Goal: Information Seeking & Learning: Learn about a topic

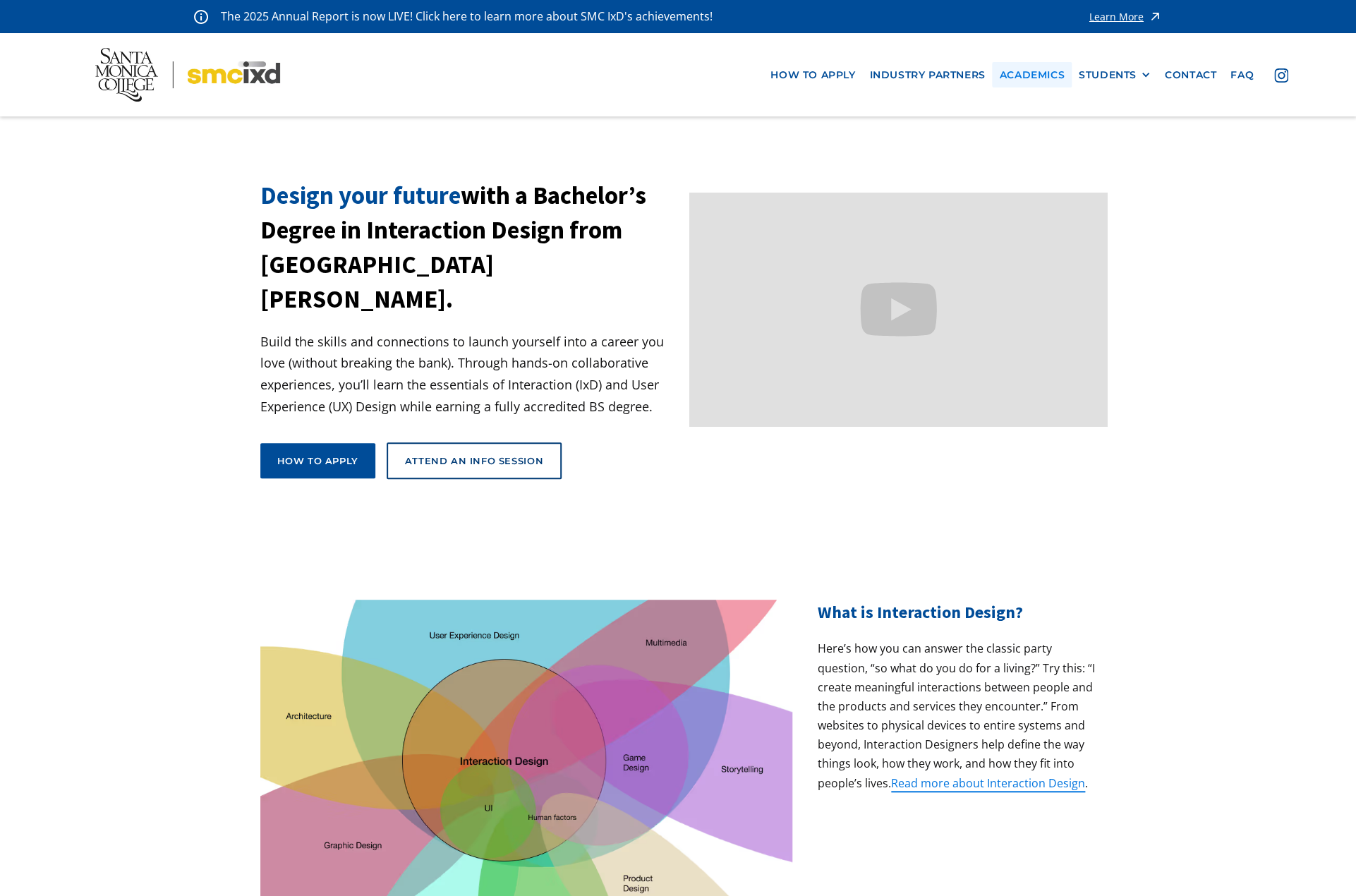
click at [1036, 74] on link "Academics" at bounding box center [1032, 75] width 79 height 26
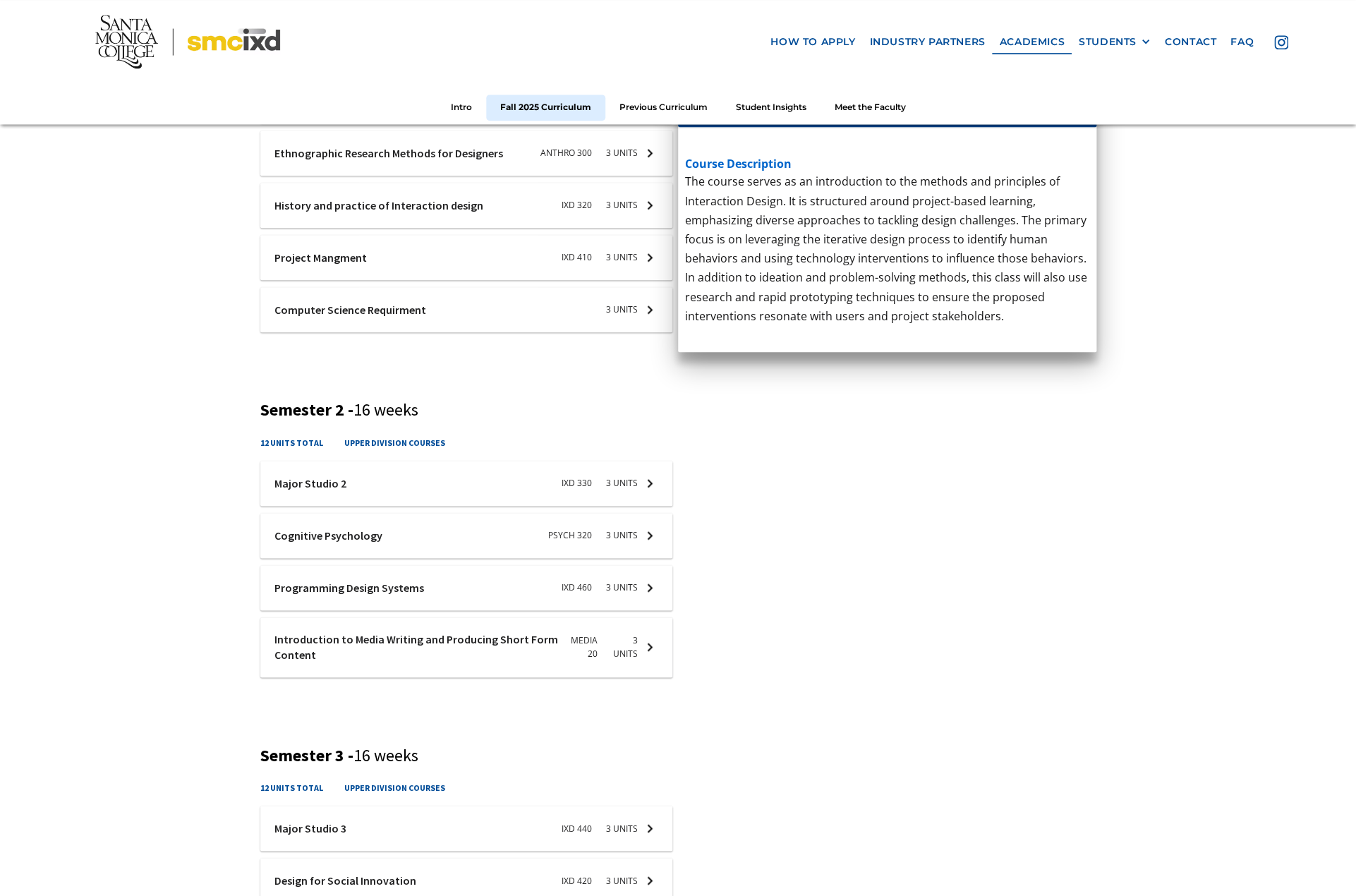
scroll to position [714, 0]
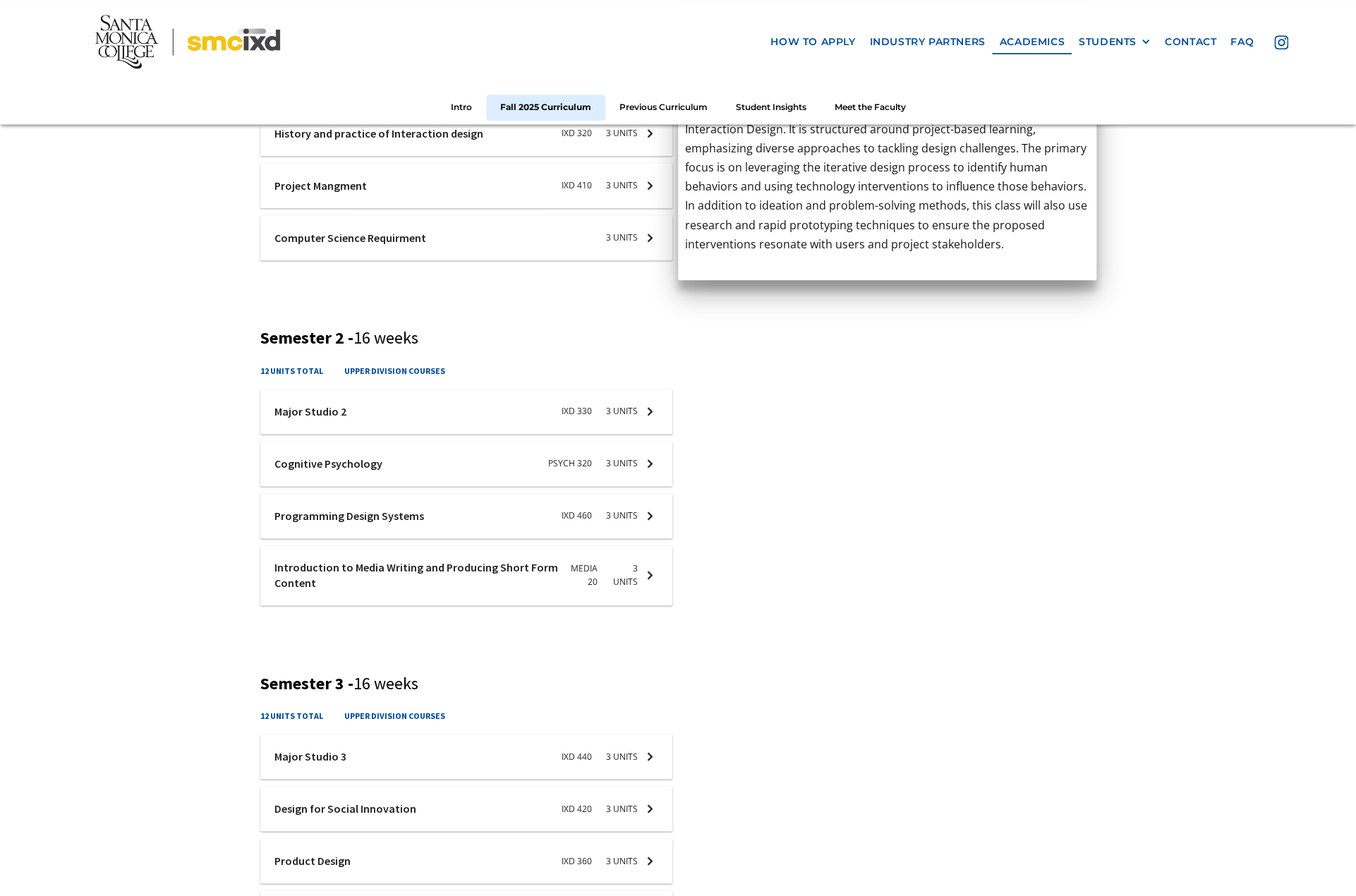
click at [365, 527] on div at bounding box center [467, 516] width 412 height 45
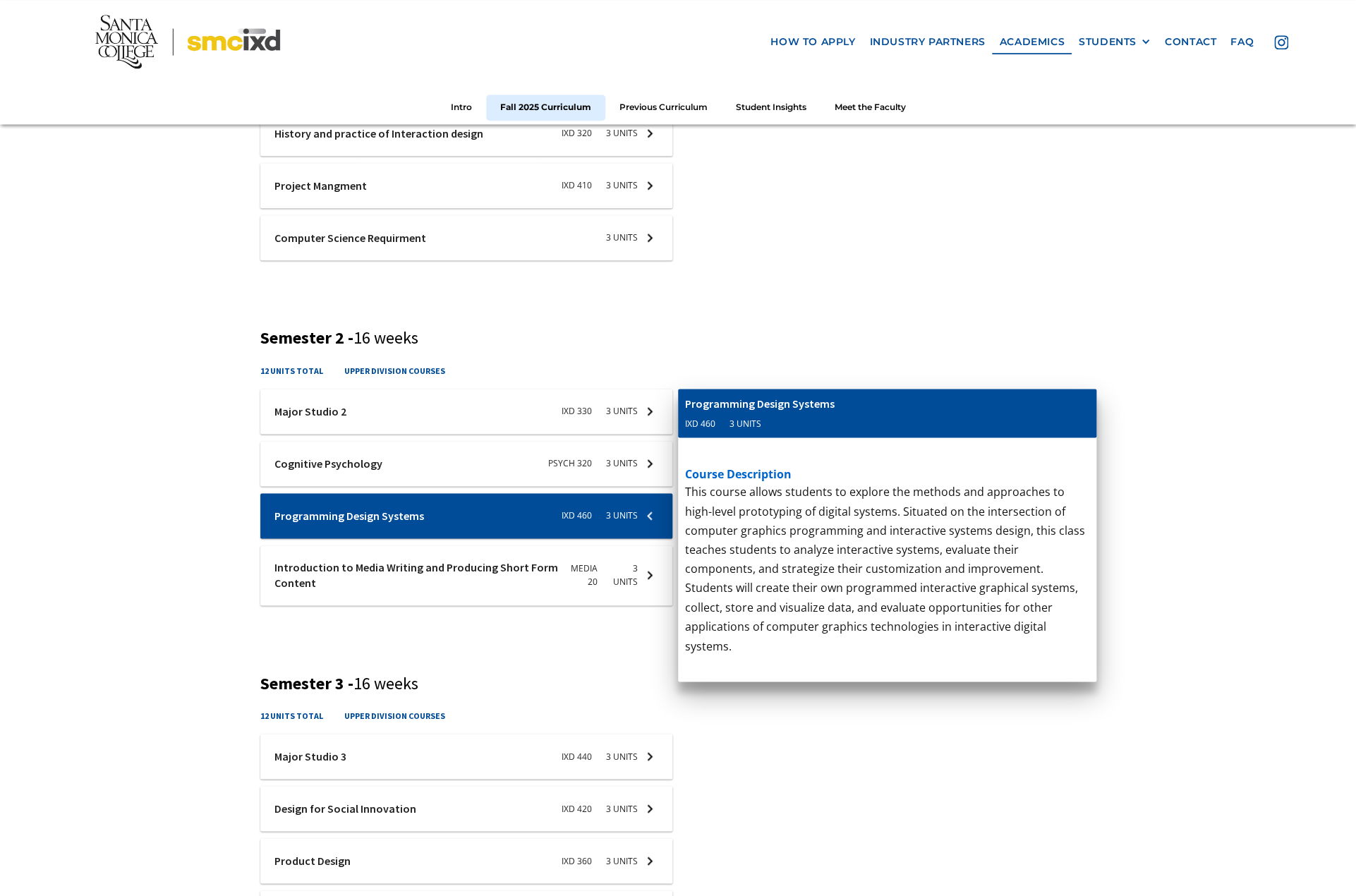
drag, startPoint x: 431, startPoint y: 522, endPoint x: 324, endPoint y: 520, distance: 107.0
click at [324, 520] on div at bounding box center [467, 516] width 412 height 45
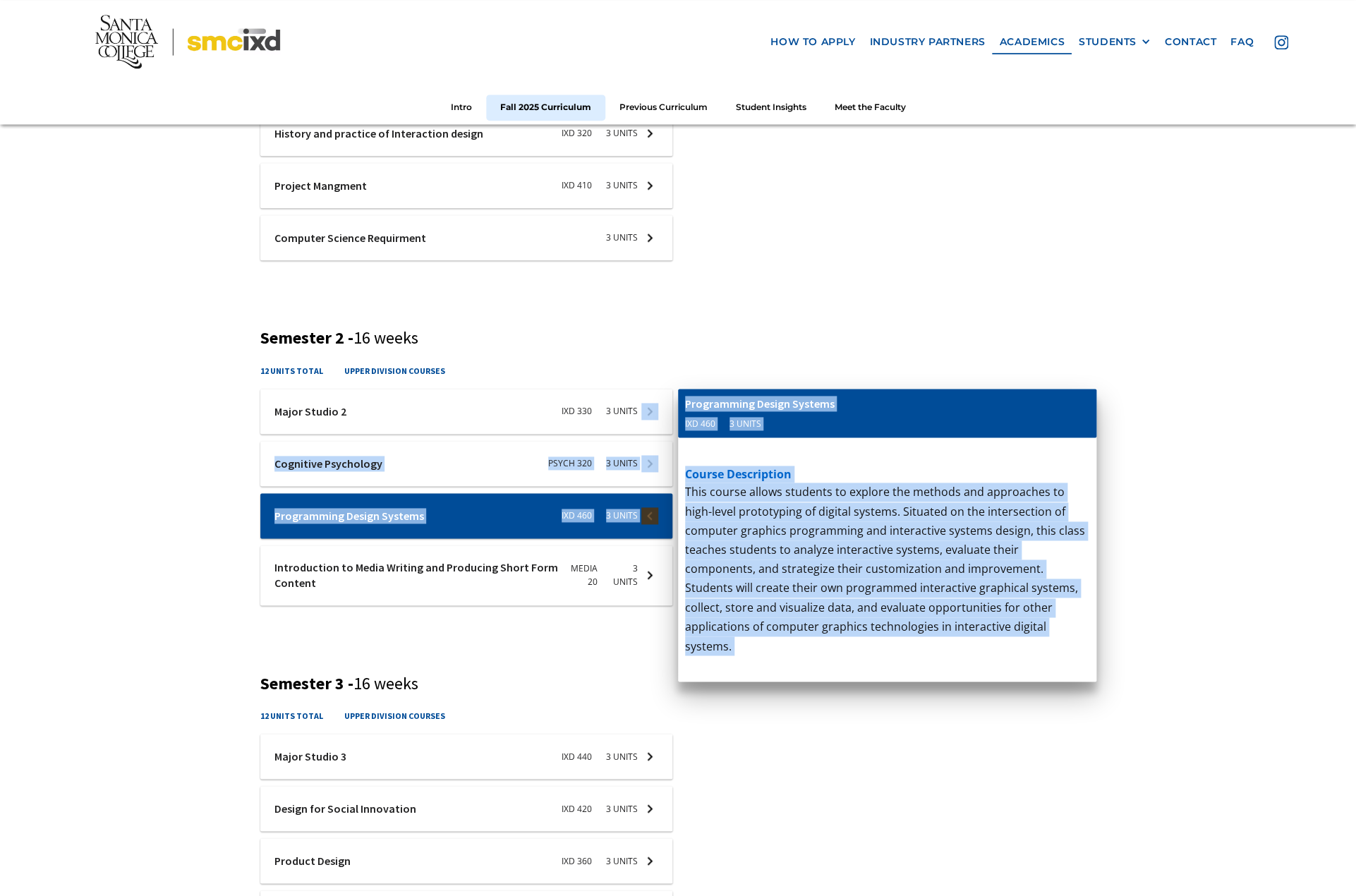
drag, startPoint x: 838, startPoint y: 405, endPoint x: 673, endPoint y: 402, distance: 165.0
click at [673, 402] on div "ixd-330-studio-2 Major Studio 2 IXD 330 3 units course description This course …" at bounding box center [678, 506] width 836 height 235
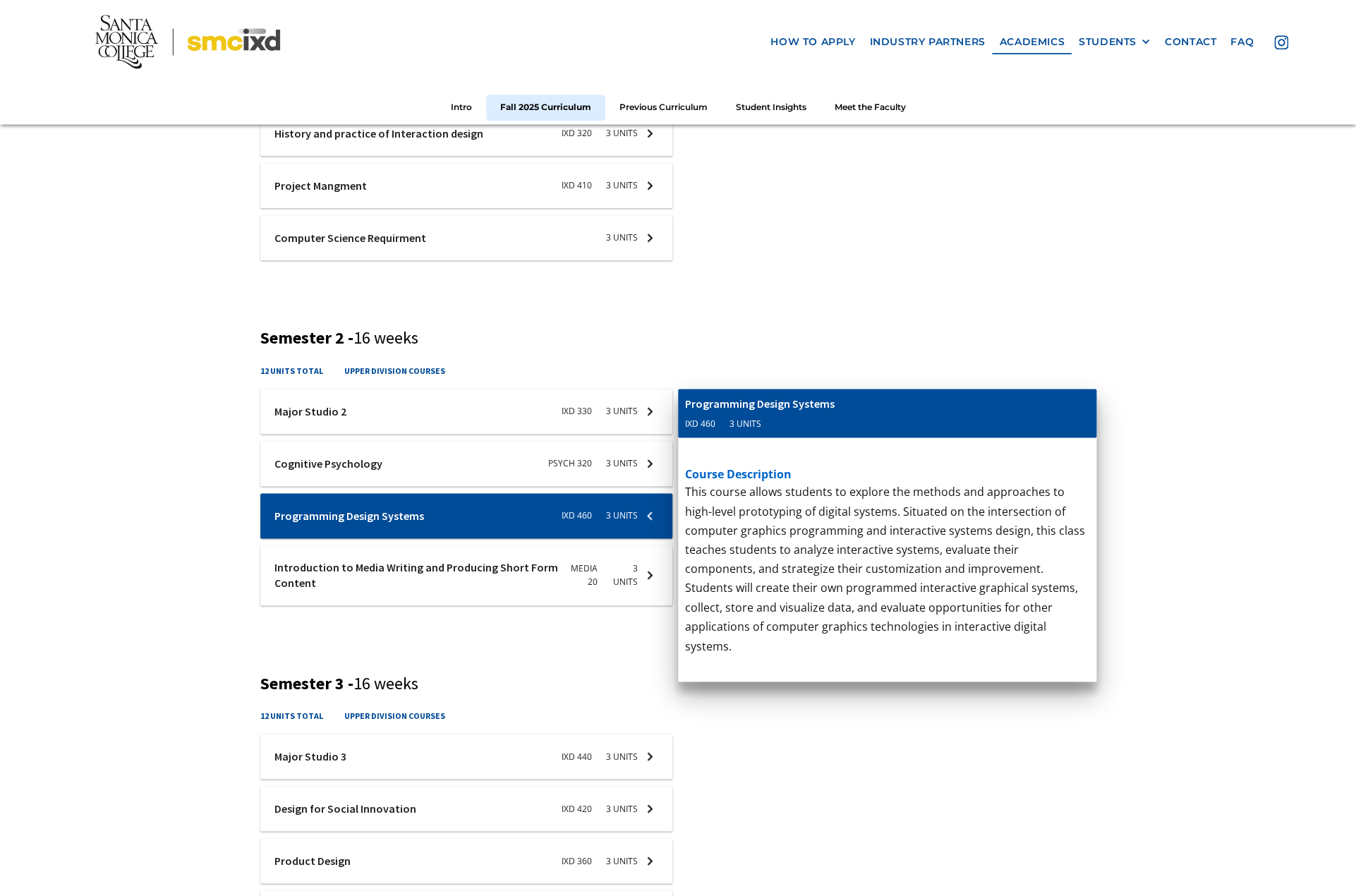
click at [826, 463] on div "course description ‍ here’s what a student thinks about the course" at bounding box center [888, 616] width 418 height 359
drag, startPoint x: 688, startPoint y: 405, endPoint x: 826, endPoint y: 408, distance: 138.0
click at [826, 408] on div "Introduction to Media Writing and Producing Short Form Content" at bounding box center [849, 403] width 327 height 15
click at [837, 402] on div "Introduction to Media Writing and Producing Short Form Content" at bounding box center [849, 403] width 327 height 15
click at [836, 403] on div "Introduction to Media Writing and Producing Short Form Content" at bounding box center [849, 403] width 327 height 15
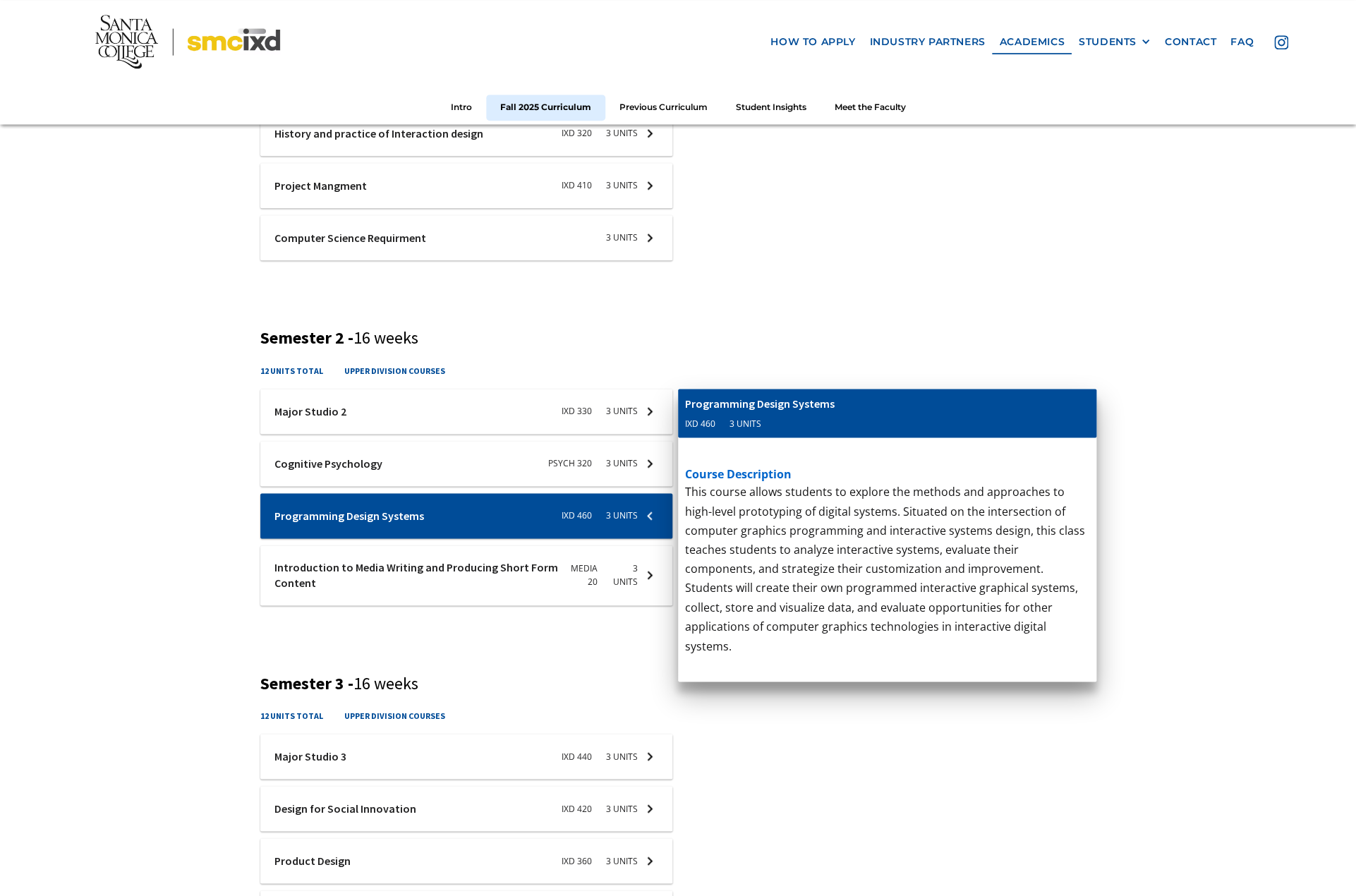
click at [836, 403] on div "Introduction to Media Writing and Producing Short Form Content" at bounding box center [849, 403] width 327 height 15
click at [848, 550] on p "Basic introductory course in writing for all forms of screen and new media. Emp…" at bounding box center [888, 626] width 405 height 287
click at [793, 725] on p "Basic introductory course in writing for all forms of screen and new media. Emp…" at bounding box center [888, 626] width 405 height 287
click at [159, 587] on div "Fall 2025 Curriculum Semester 1 - 16 weeks 15 units total upper division course…" at bounding box center [678, 587] width 1356 height 1577
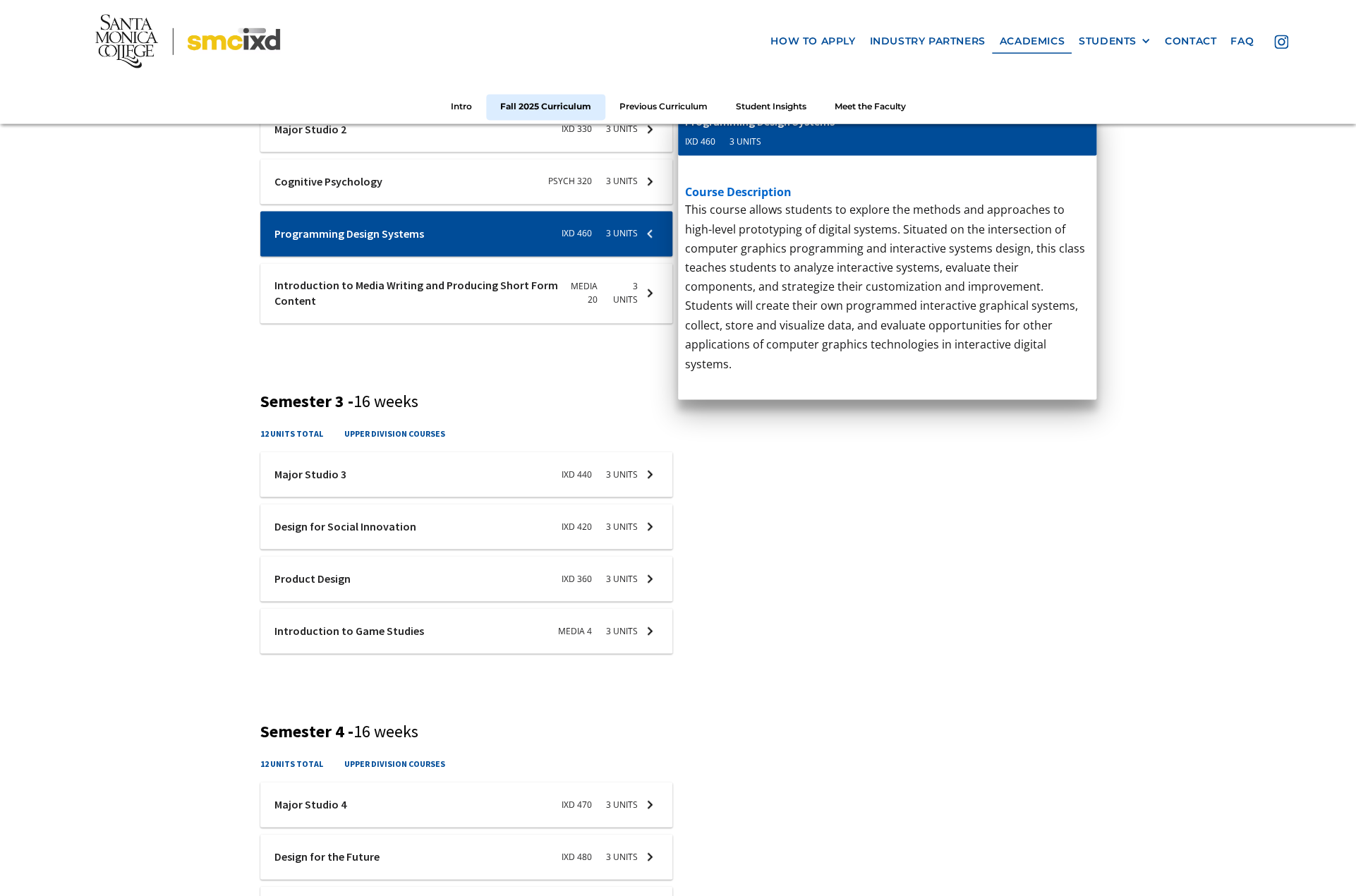
scroll to position [1141, 0]
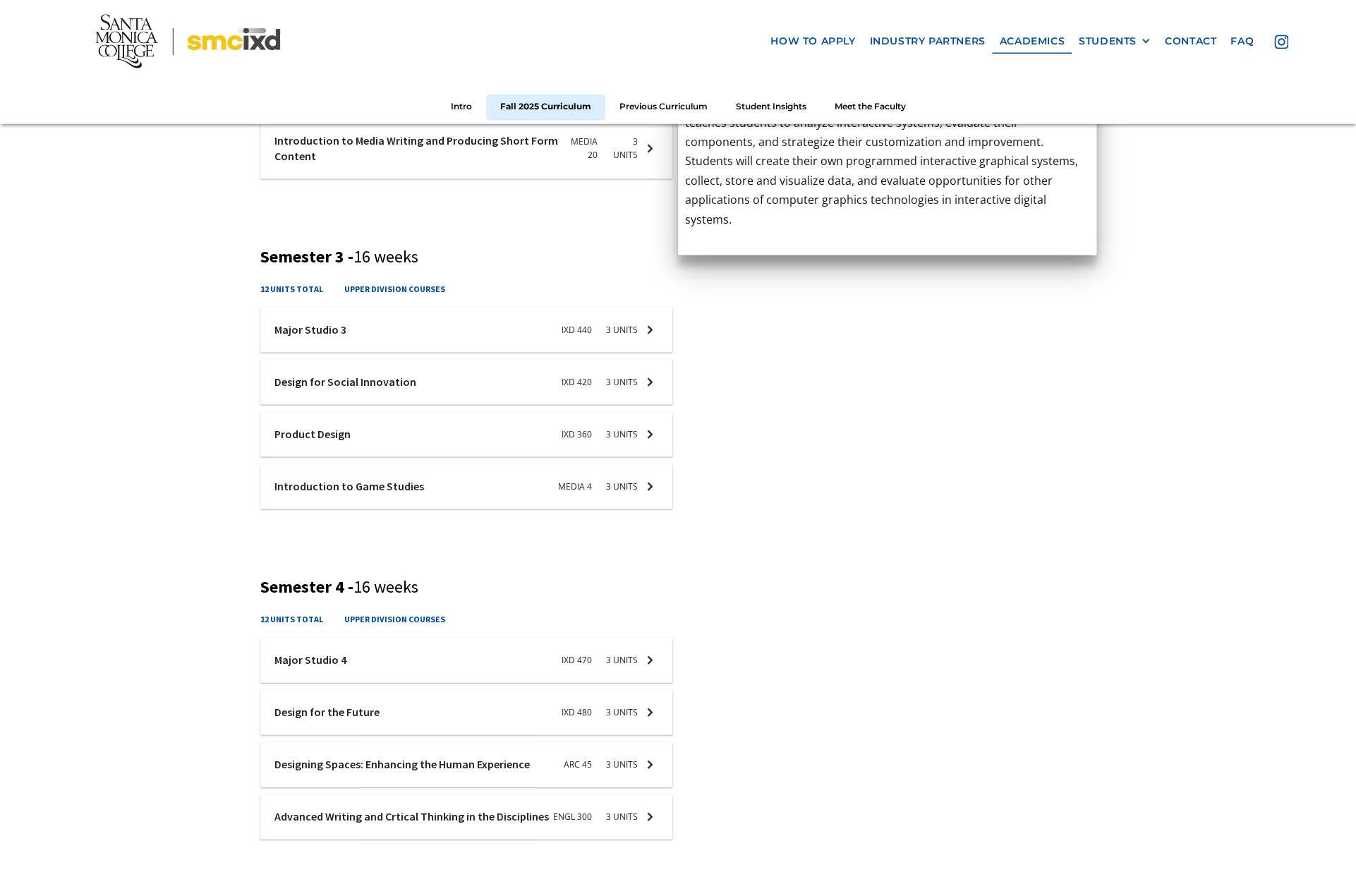
click at [379, 713] on div at bounding box center [467, 711] width 412 height 45
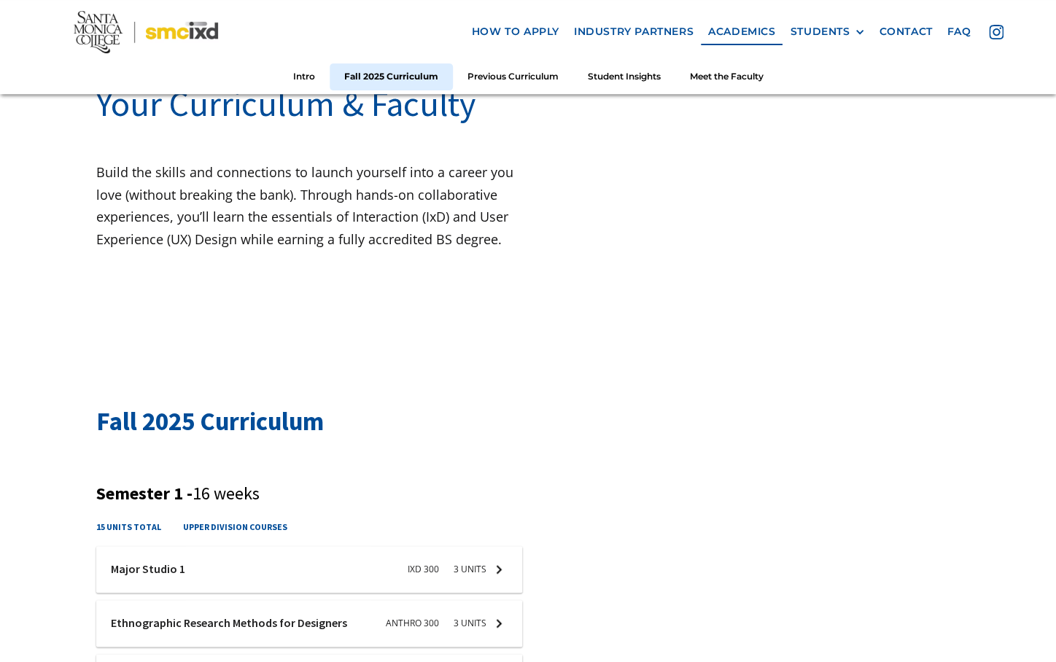
scroll to position [150, 0]
